Goal: Contribute content

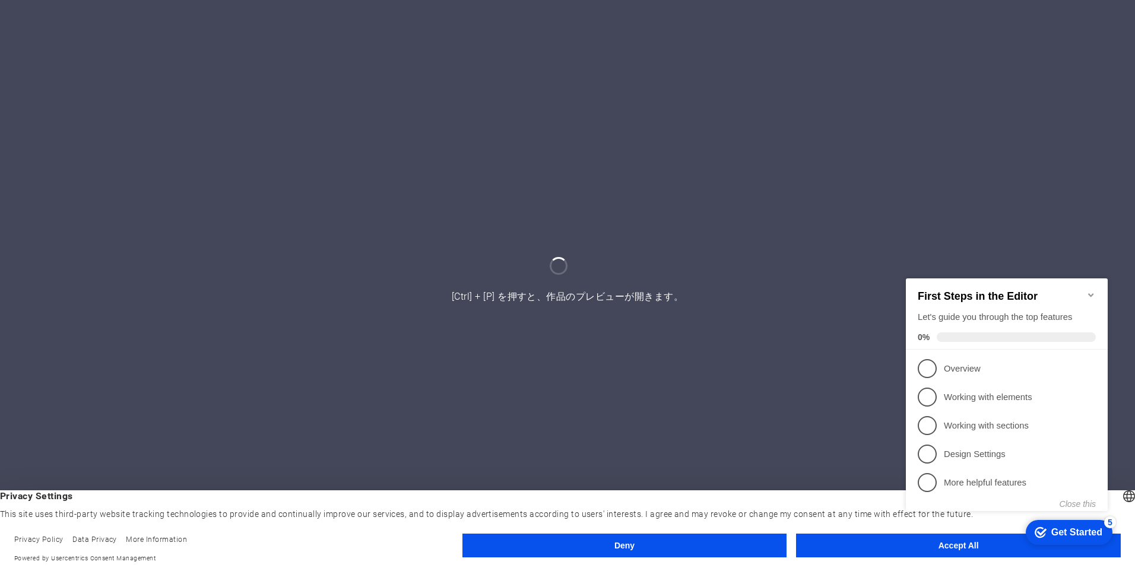
click at [851, 542] on button "Accept All" at bounding box center [958, 545] width 325 height 24
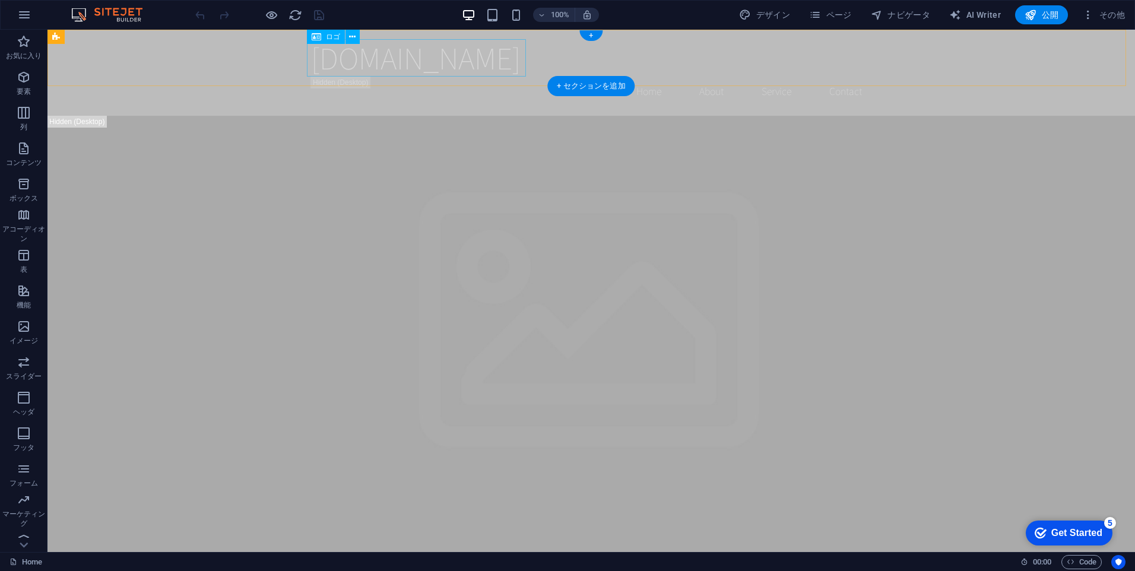
click at [376, 59] on div "[DOMAIN_NAME]" at bounding box center [591, 57] width 560 height 37
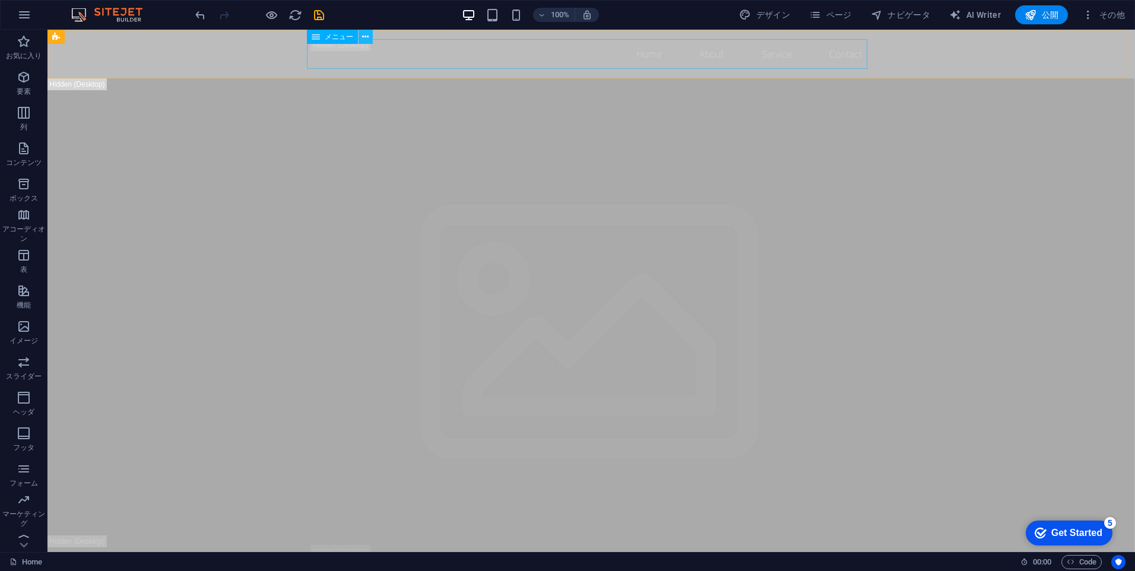
click at [368, 40] on icon at bounding box center [365, 37] width 7 height 12
click at [336, 51] on nav "Home About Service Contact" at bounding box center [591, 54] width 560 height 30
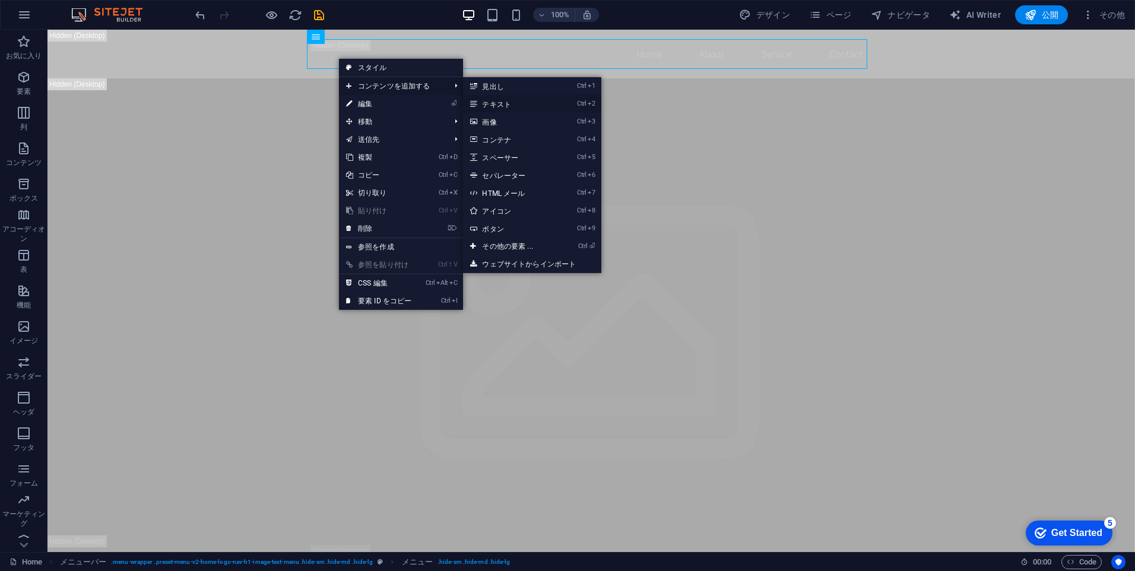
click at [500, 105] on link "Ctrl 2 テキスト" at bounding box center [509, 104] width 93 height 18
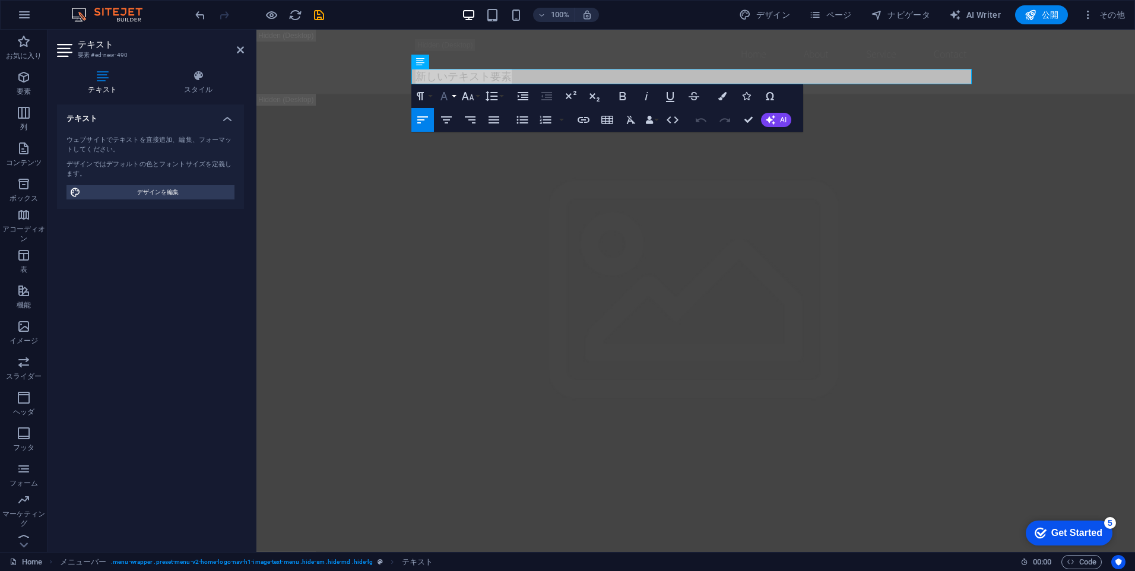
click at [452, 99] on button "Font Family" at bounding box center [446, 96] width 23 height 24
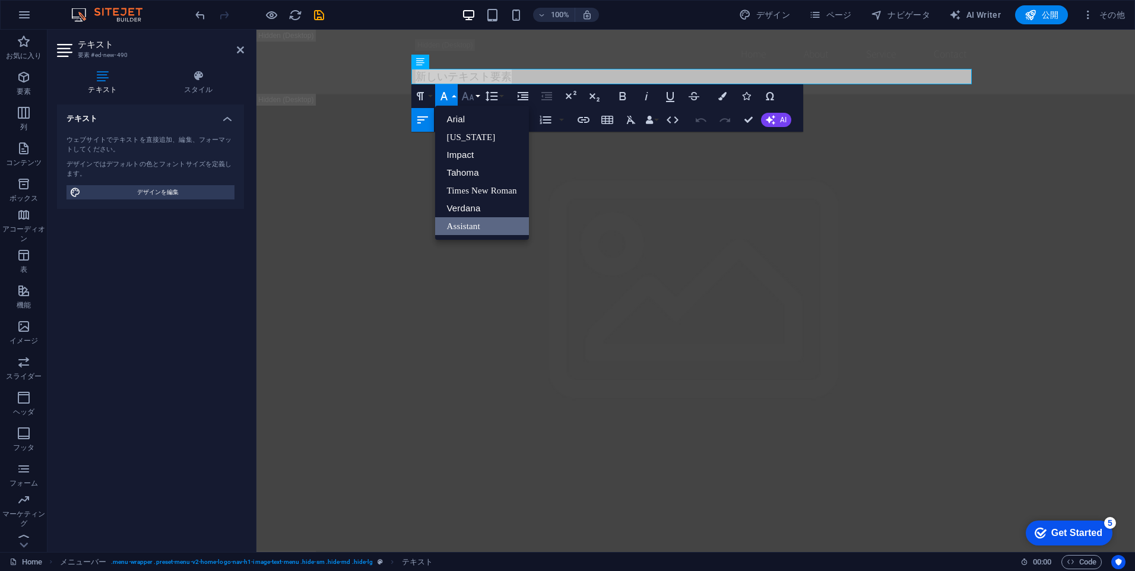
click at [456, 98] on button "Font Family" at bounding box center [446, 96] width 23 height 24
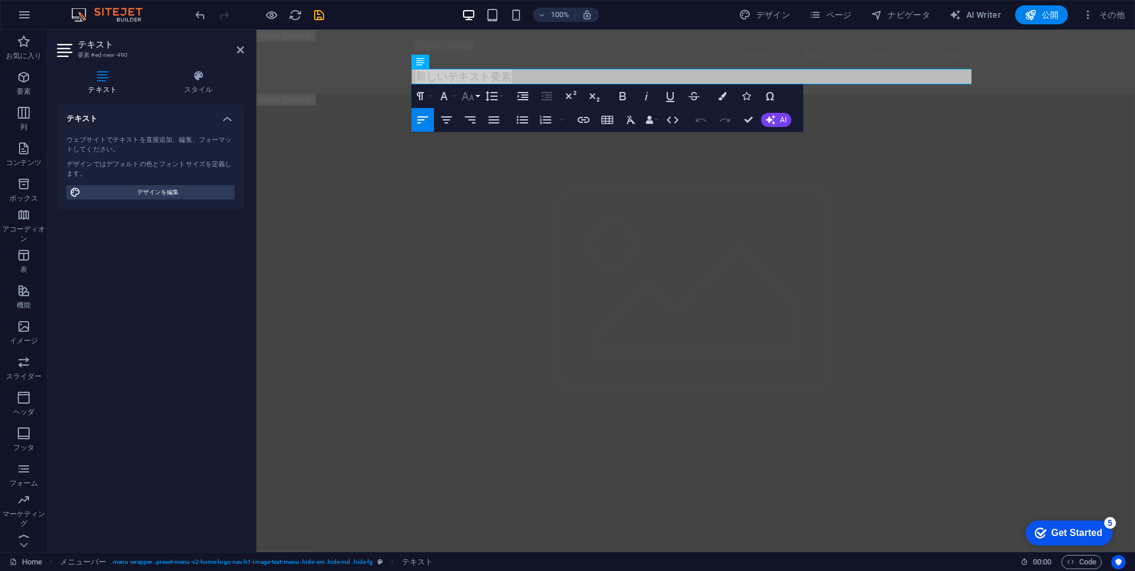
click at [478, 98] on button "Font Size" at bounding box center [470, 96] width 23 height 24
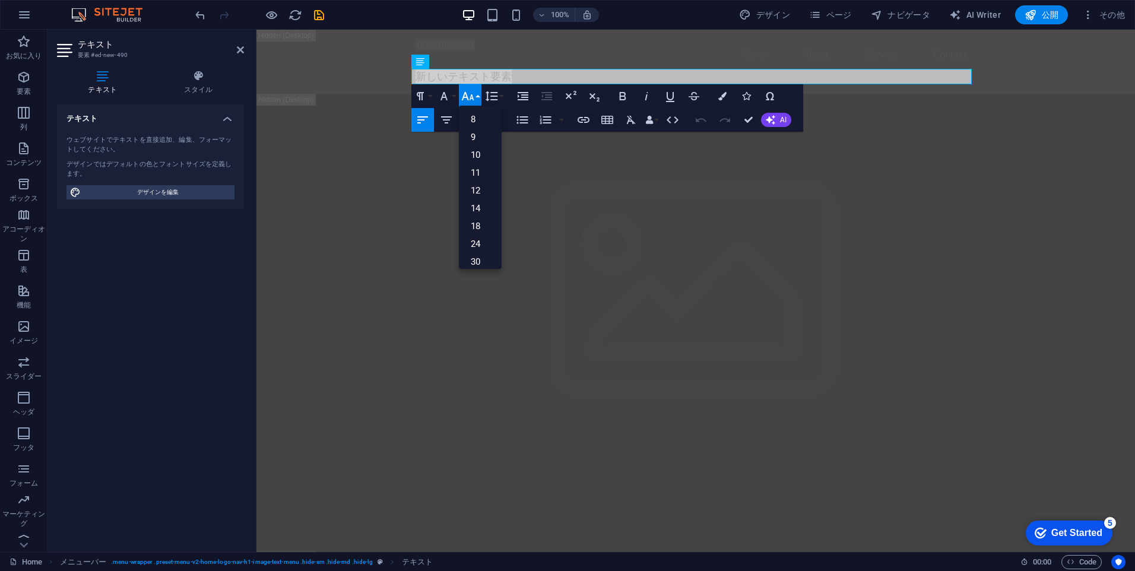
click at [481, 99] on button "Font Size" at bounding box center [470, 96] width 23 height 24
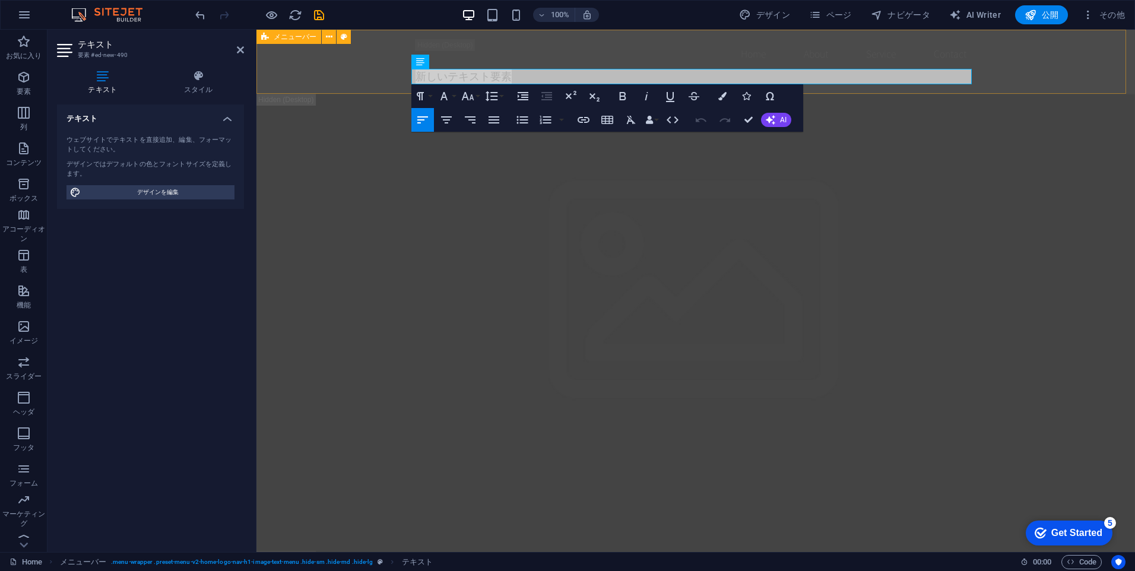
click at [347, 70] on div "Home About Service Contact 新しいテキスト要素" at bounding box center [695, 62] width 878 height 64
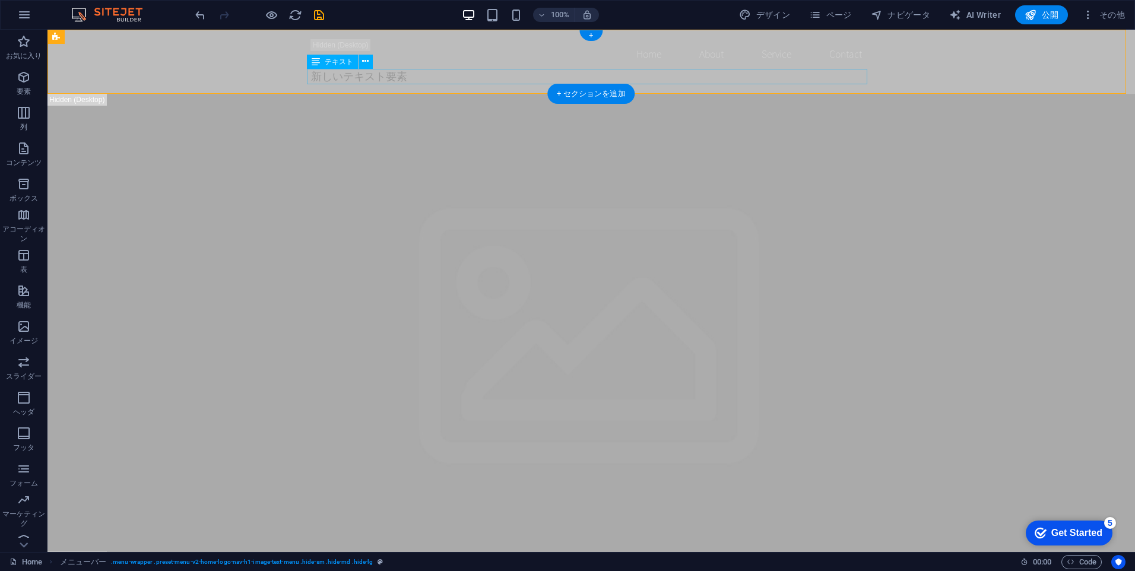
click at [424, 80] on div "新しいテキスト要素" at bounding box center [591, 76] width 560 height 15
click at [427, 77] on div "新しいテキスト要素" at bounding box center [591, 76] width 560 height 15
click at [376, 74] on div "新しいテキスト要素" at bounding box center [591, 76] width 560 height 15
click at [395, 77] on div "新しいテキスト要素" at bounding box center [591, 76] width 560 height 15
click at [364, 65] on icon at bounding box center [365, 61] width 7 height 12
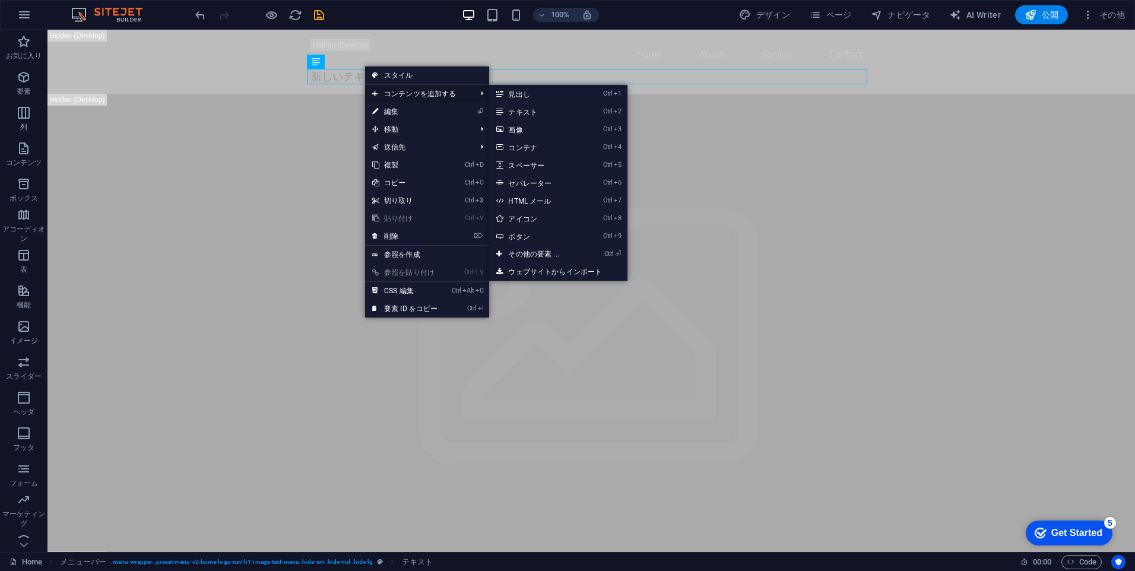
click at [407, 90] on span "コンテンツを追加する" at bounding box center [418, 94] width 106 height 18
click at [530, 110] on link "Ctrl 2 テキスト" at bounding box center [535, 112] width 93 height 18
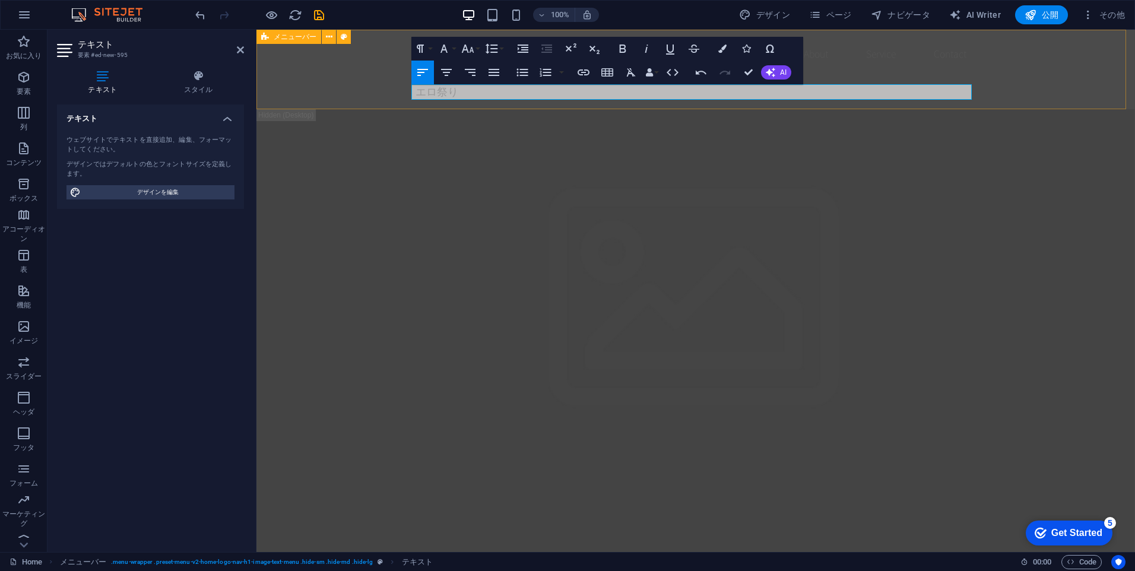
click at [1019, 93] on div "Home About Service Contact 新しいテキスト要素 エロ祭り" at bounding box center [695, 70] width 878 height 80
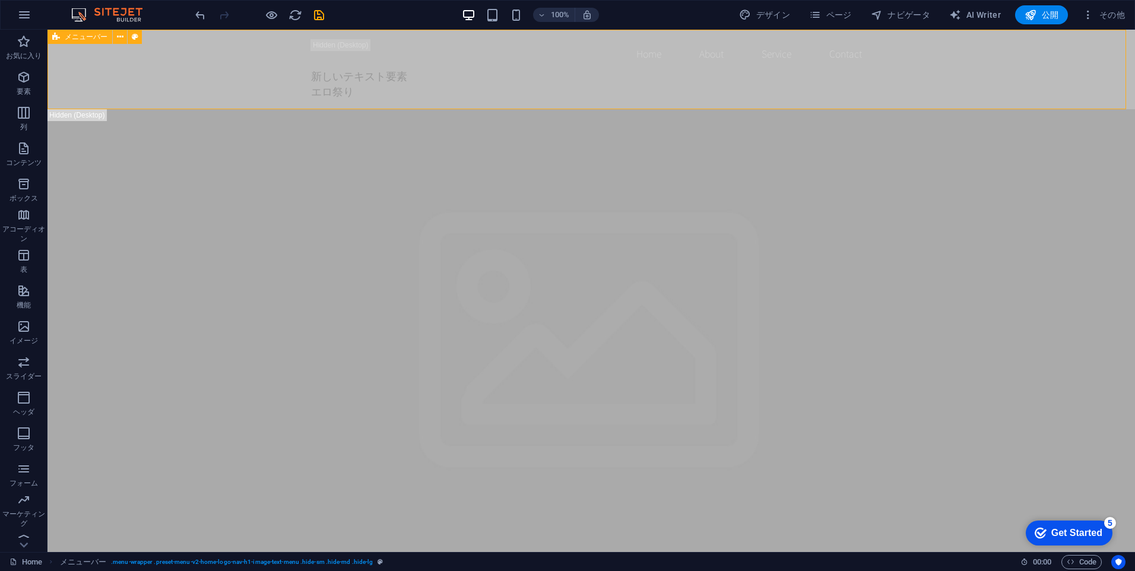
click at [970, 98] on div "Home About Service Contact 新しいテキスト要素 エロ祭り" at bounding box center [590, 70] width 1087 height 80
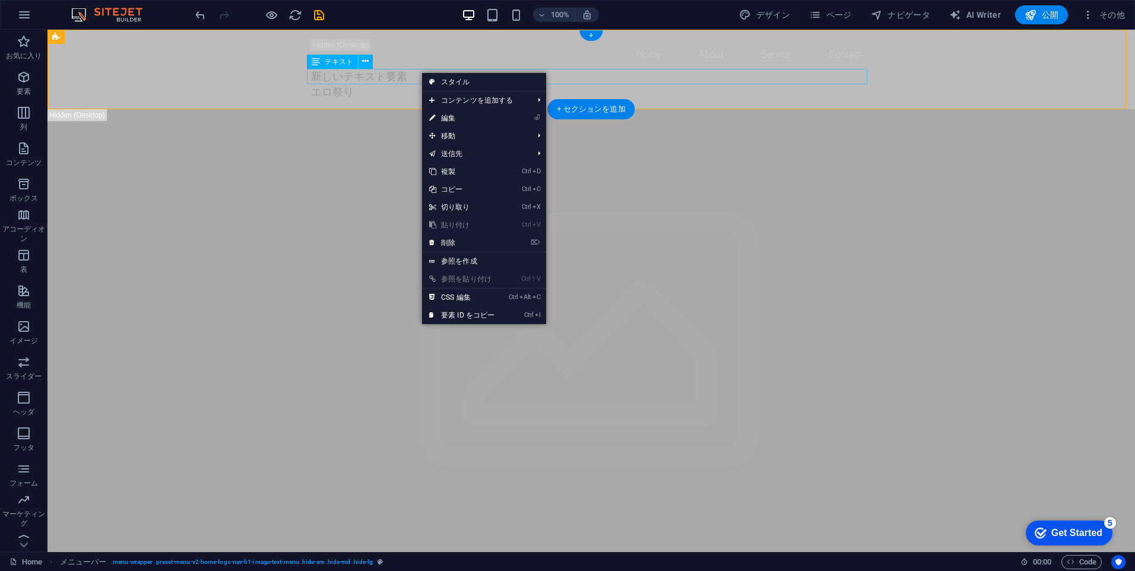
click at [401, 76] on div "新しいテキスト要素" at bounding box center [591, 76] width 560 height 15
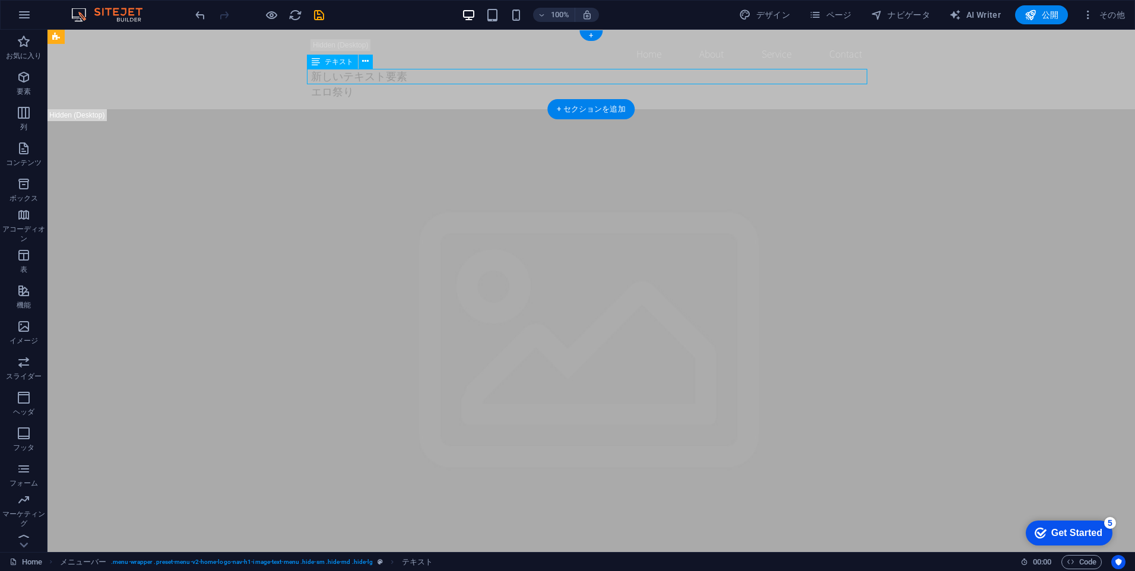
click at [407, 69] on div "新しいテキスト要素" at bounding box center [591, 76] width 560 height 15
click at [407, 76] on div "新しいテキスト要素" at bounding box center [591, 76] width 560 height 15
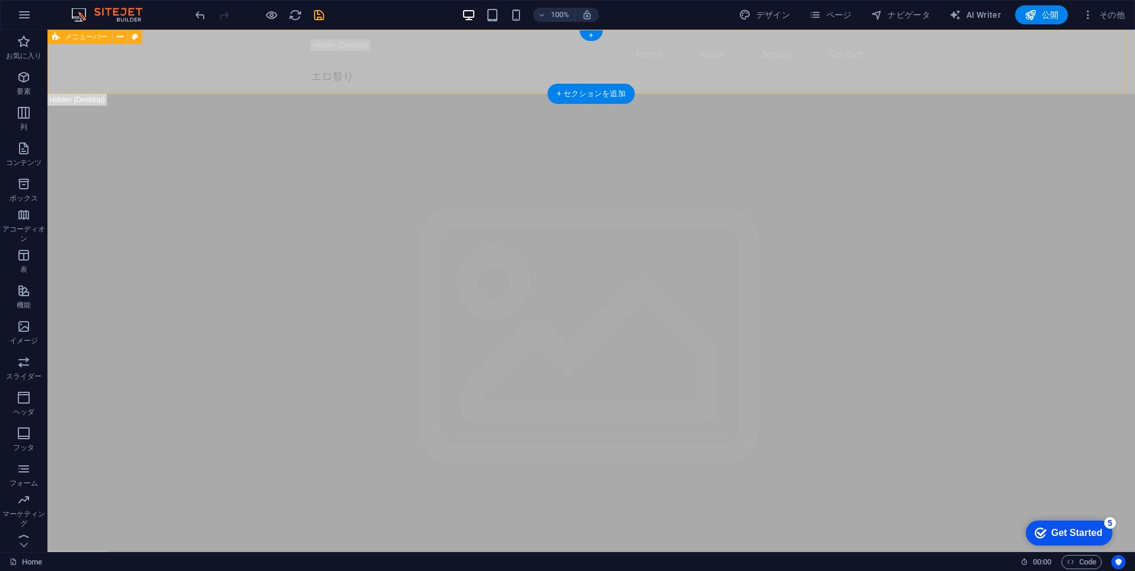
click at [245, 74] on div "Home About Service Contact エロ祭り" at bounding box center [590, 62] width 1087 height 64
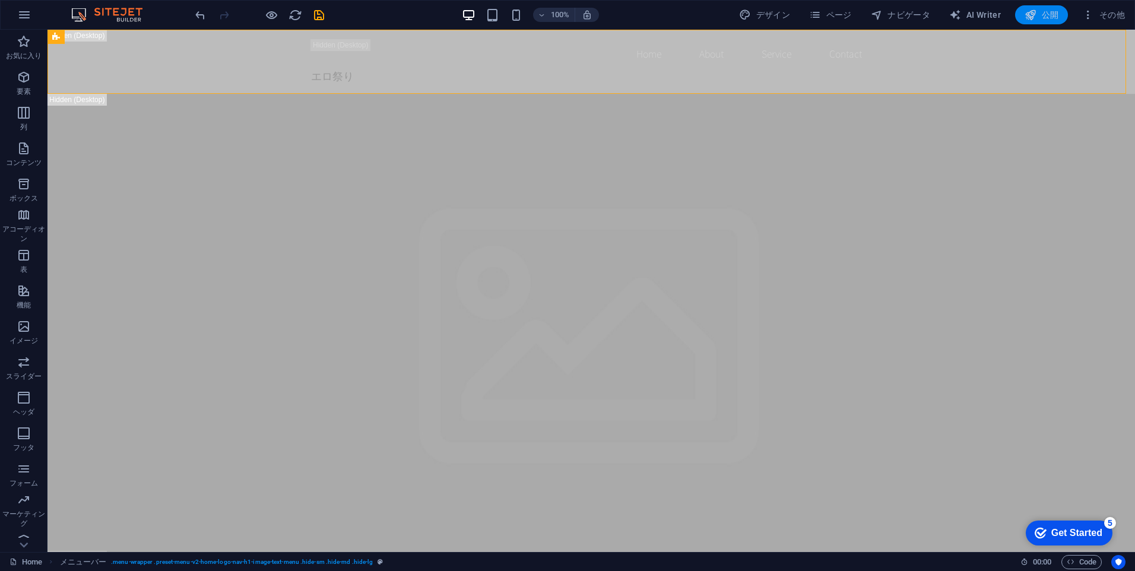
click at [1043, 12] on span "公開" at bounding box center [1041, 15] width 34 height 12
